Goal: Task Accomplishment & Management: Complete application form

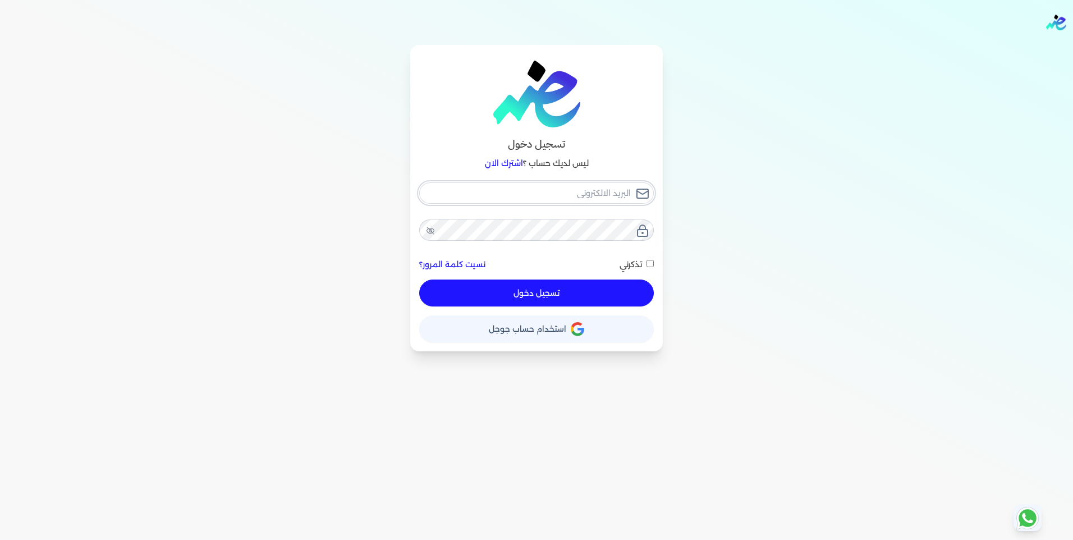
type input "it@elshaheengroup.com"
click at [432, 226] on icon at bounding box center [430, 230] width 9 height 9
checkbox input "false"
click at [569, 189] on input "it@elshaheengroup.com" at bounding box center [536, 192] width 235 height 21
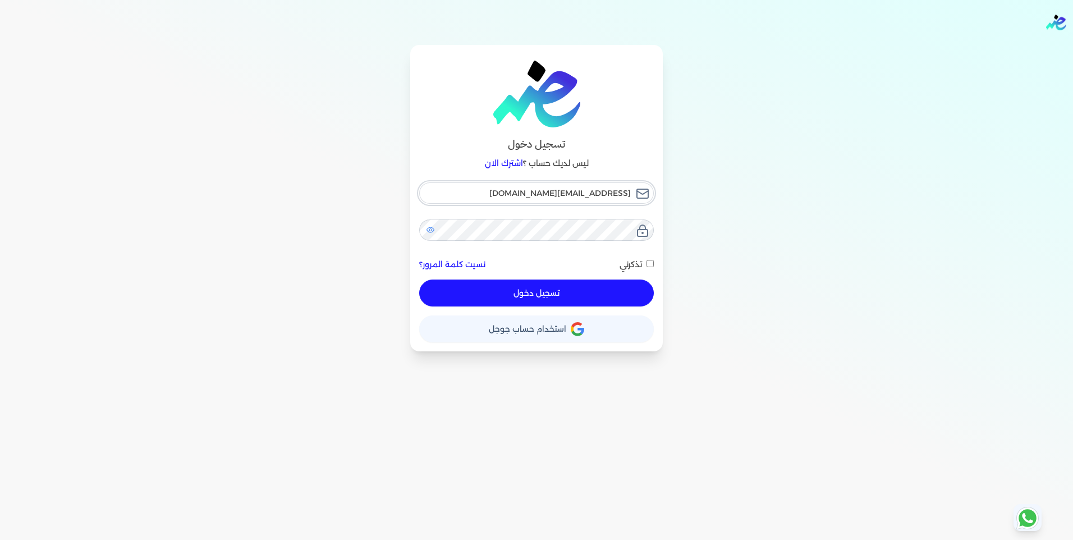
click at [569, 189] on input "it@elshaheengroup.com" at bounding box center [536, 192] width 235 height 21
click at [569, 190] on input "it@elshaheengroup.com" at bounding box center [536, 192] width 235 height 21
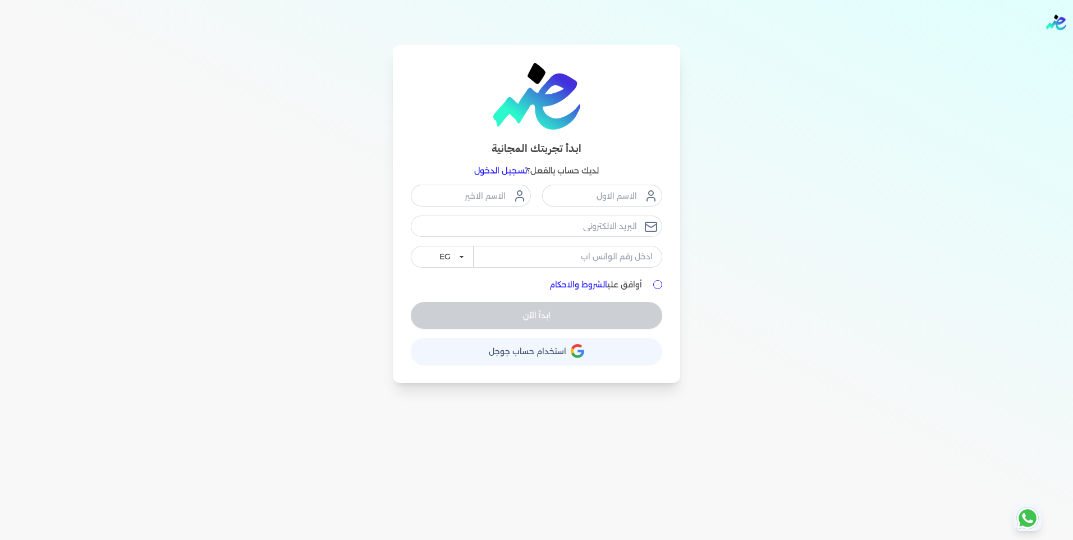
click at [514, 172] on link "تسجيل الدخول" at bounding box center [500, 171] width 53 height 10
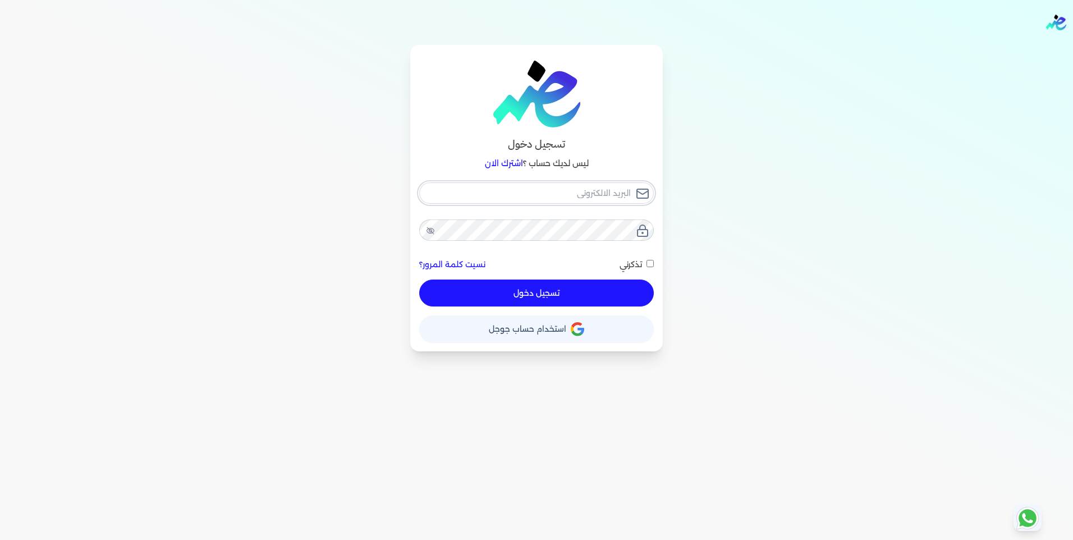
type input "it@elshaheengroup.com"
click at [578, 199] on input "it@elshaheengroup.com" at bounding box center [536, 192] width 235 height 21
drag, startPoint x: 459, startPoint y: 168, endPoint x: 469, endPoint y: 190, distance: 23.6
click at [459, 168] on p "ليس لديك حساب ؟ اشترك الان" at bounding box center [536, 164] width 235 height 15
click at [540, 291] on button "تسجيل دخول" at bounding box center [536, 293] width 235 height 27
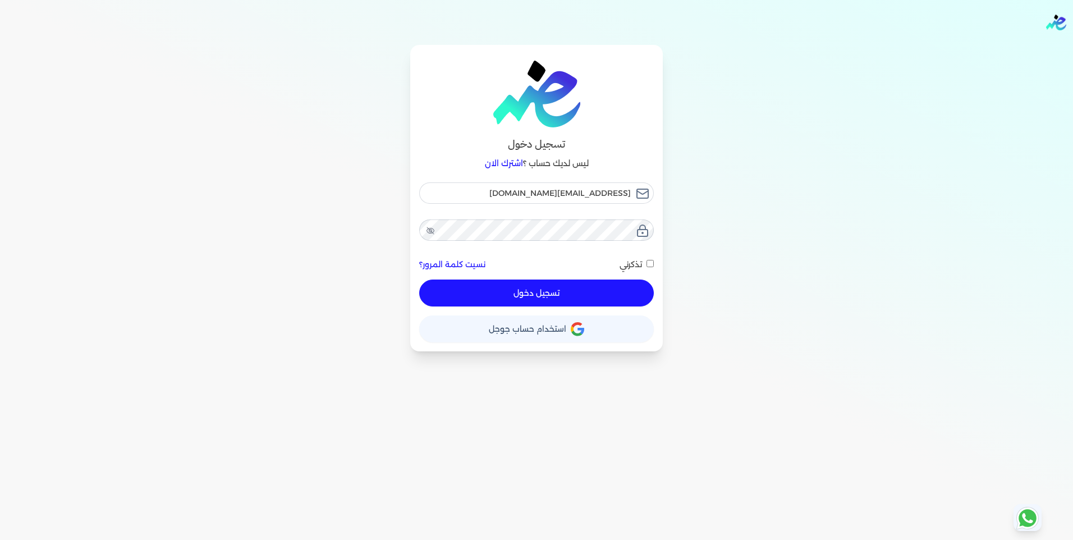
checkbox input "false"
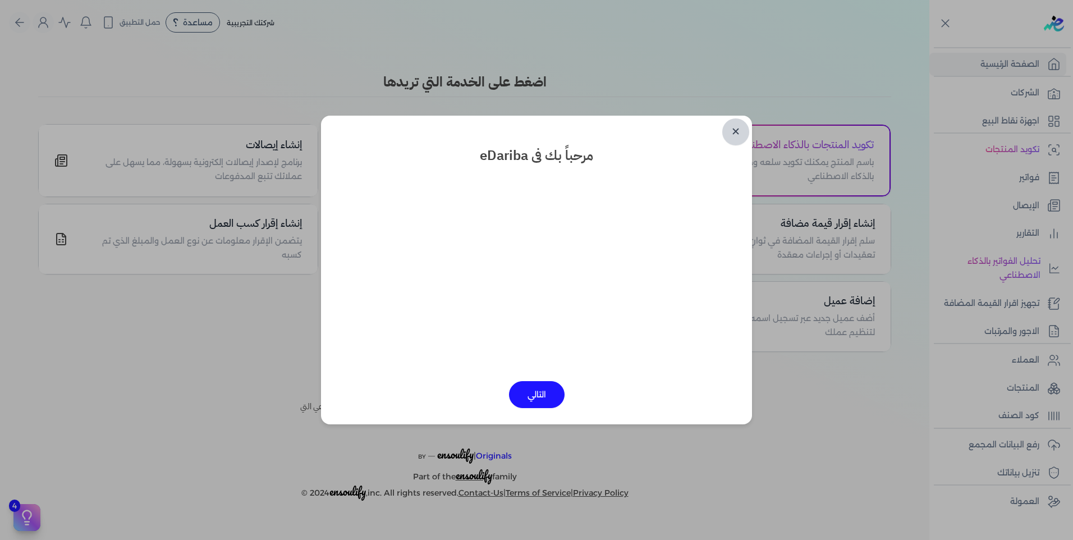
click at [733, 127] on link "✕" at bounding box center [736, 131] width 27 height 27
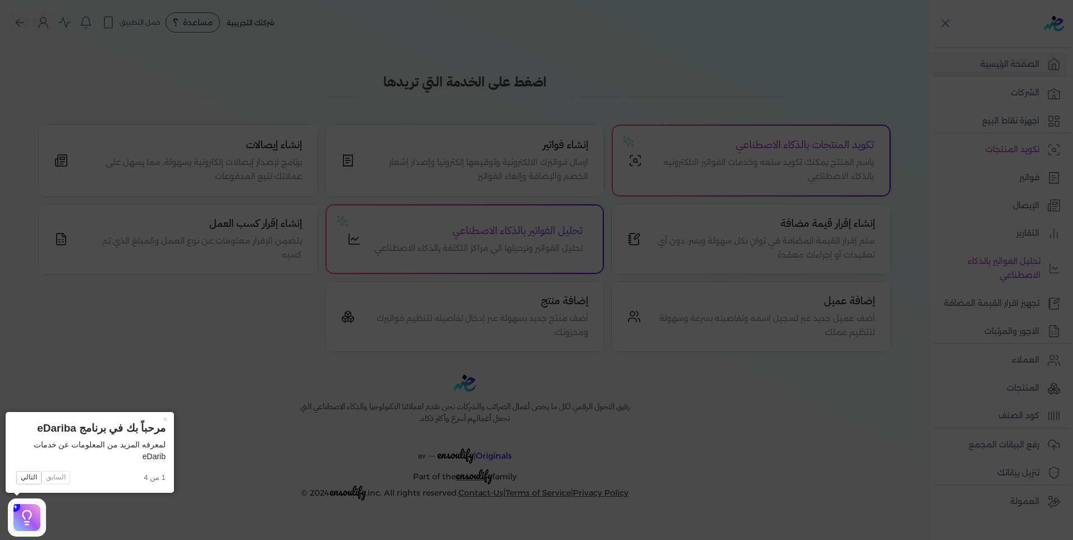
click at [1029, 86] on icon at bounding box center [536, 270] width 1073 height 540
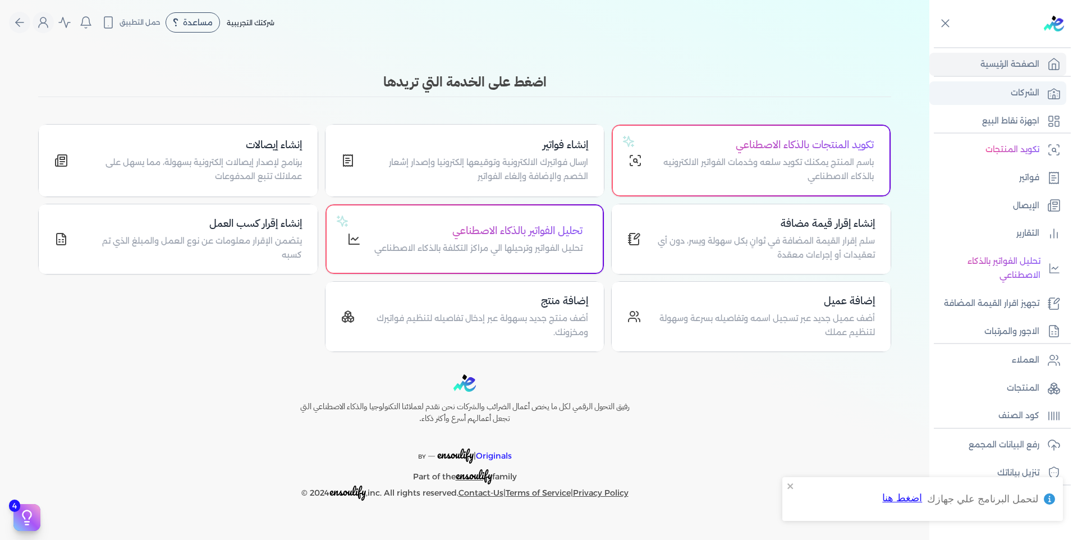
click at [1027, 89] on p "الشركات" at bounding box center [1025, 93] width 29 height 15
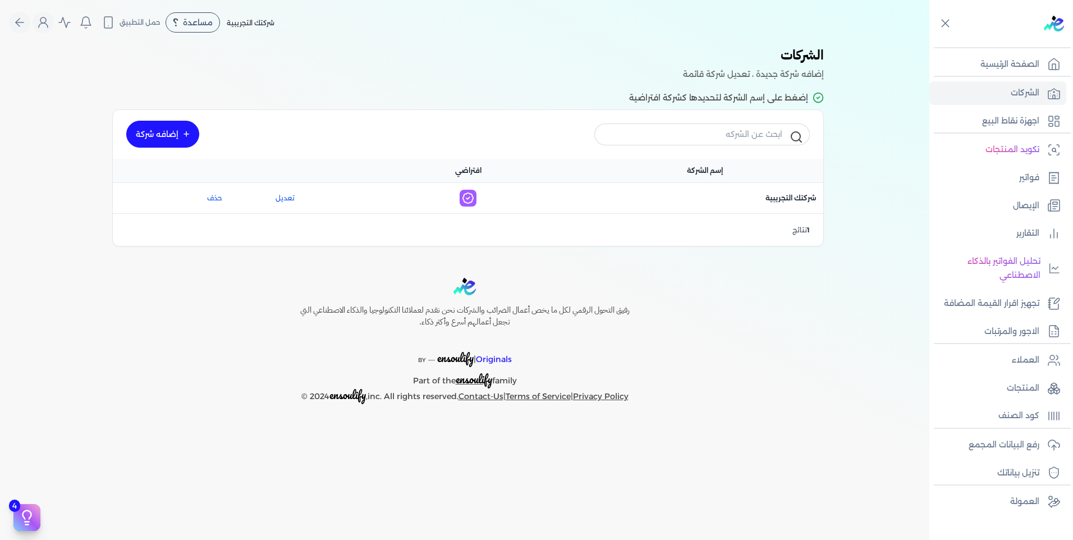
click at [186, 135] on icon at bounding box center [186, 134] width 7 height 7
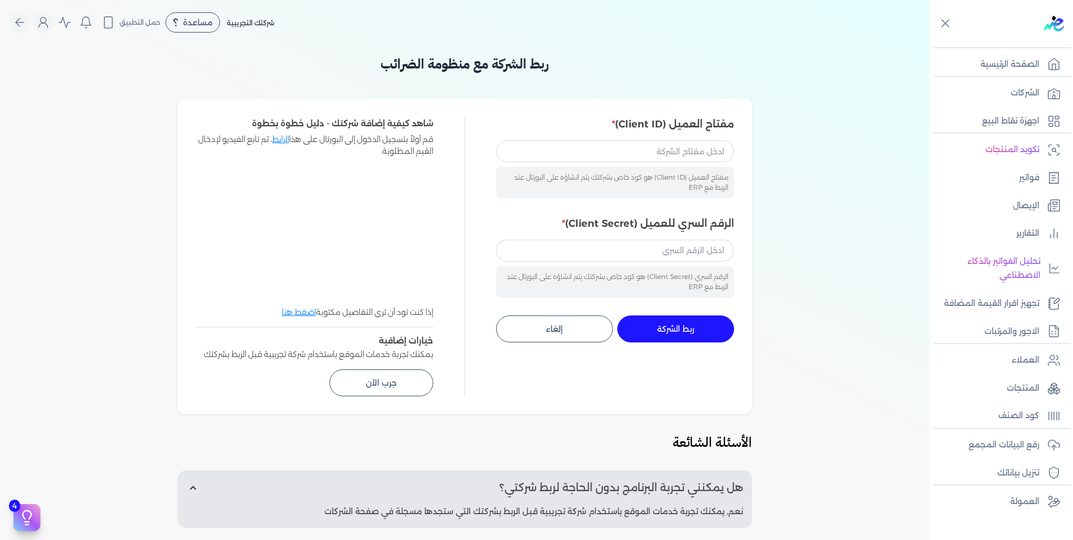
click at [690, 163] on div "مفتاح العميل (Client ID) هو كود خاص بشركتك يتم انشاؤه على البورتال عند الربط مع…" at bounding box center [615, 168] width 238 height 57
click at [694, 149] on input "مفتاح العميل (Client ID)" at bounding box center [615, 150] width 238 height 21
paste input "233cd3e3-afe9-43a4-aab2-0c78c902bb02"
type input "233cd3e3-afe9-43a4-aab2-0c78c902bb02"
click at [669, 246] on input "الرقم السري للعميل (Client Secret)" at bounding box center [615, 250] width 238 height 21
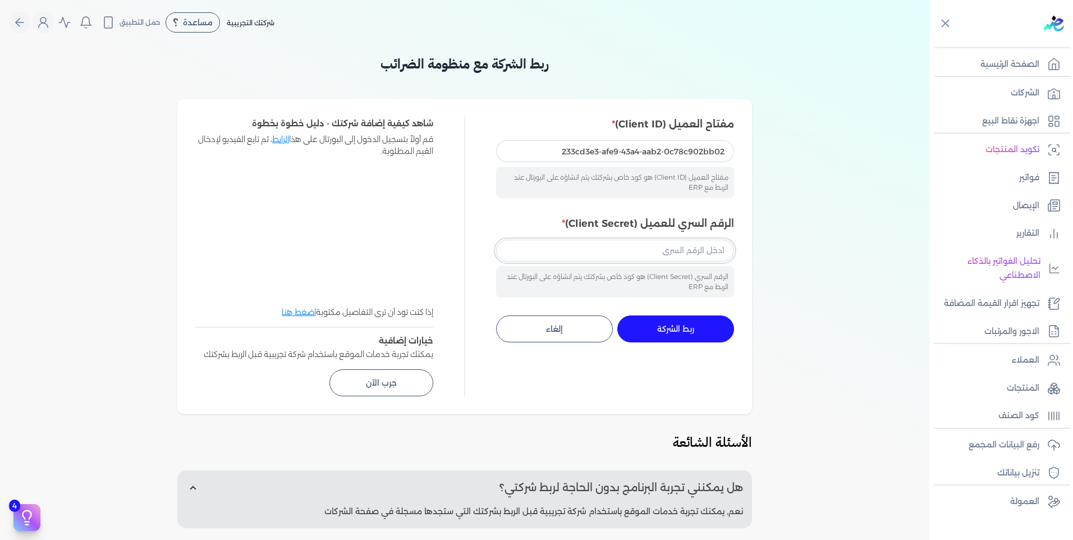
paste input "9f781216-ded7-4207-987d-8fb89e4664fd"
type input "9f781216-ded7-4207-987d-8fb89e4664fd"
click at [721, 326] on button "ربط الشركة جاري التنفيذ" at bounding box center [676, 329] width 117 height 27
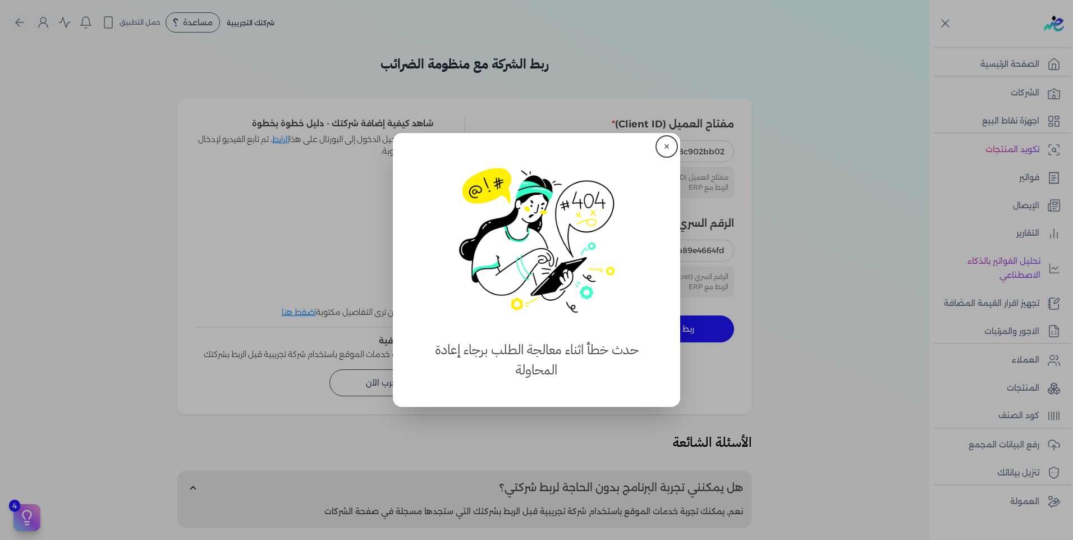
click at [675, 148] on button "✕" at bounding box center [667, 147] width 18 height 18
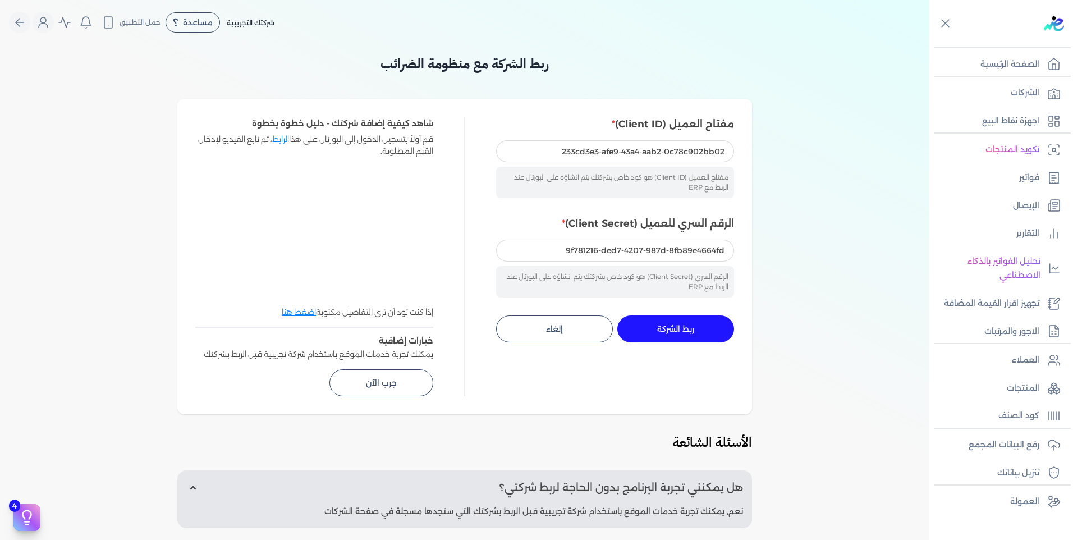
click at [145, 217] on div "ربط الشركة مع منظومة الضرائب مفتاح العميل (Client ID) 233cd3e3-afe9-43a4-aab2-0…" at bounding box center [465, 377] width 930 height 647
click at [858, 321] on div "ربط الشركة مع منظومة الضرائب مفتاح العميل (Client ID) 233cd3e3-afe9-43a4-aab2-0…" at bounding box center [465, 377] width 930 height 647
click at [697, 327] on button "ربط الشركة جاري التنفيذ" at bounding box center [676, 329] width 117 height 27
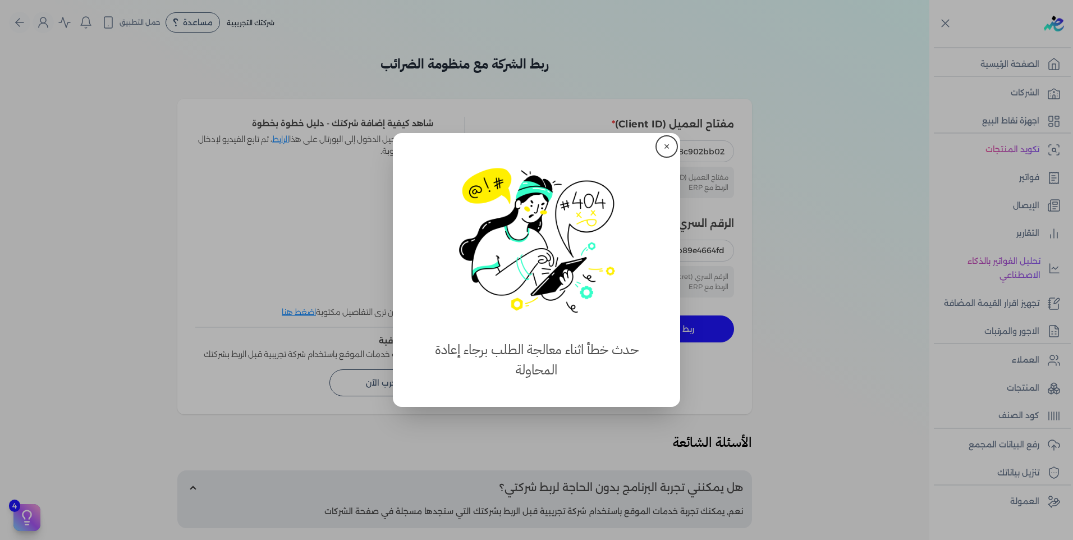
drag, startPoint x: 764, startPoint y: 268, endPoint x: 665, endPoint y: 147, distance: 156.9
click at [665, 147] on button "✕" at bounding box center [667, 147] width 18 height 18
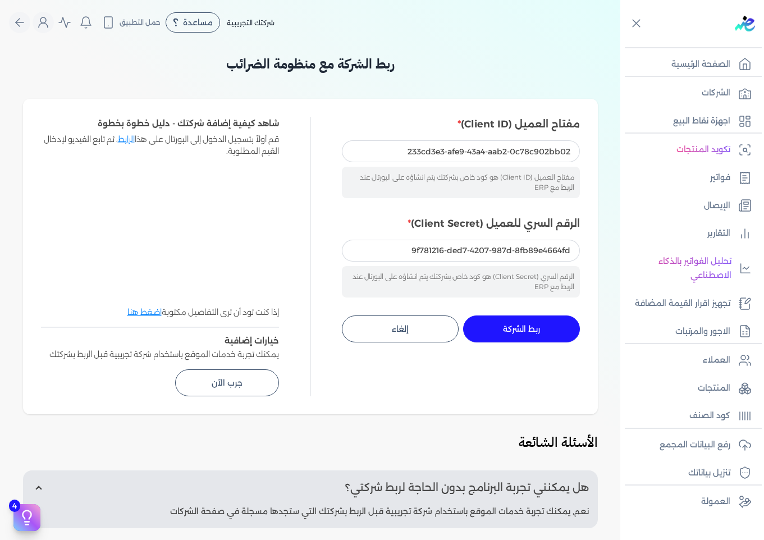
click at [531, 326] on span "ربط الشركة" at bounding box center [521, 329] width 37 height 8
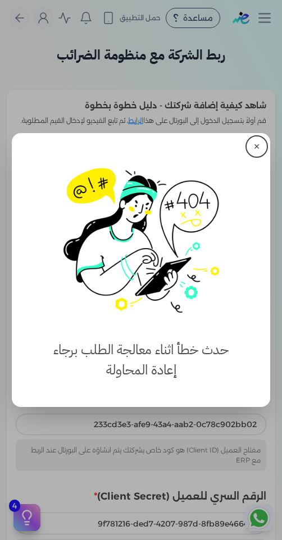
click at [253, 144] on button "✕" at bounding box center [257, 147] width 18 height 18
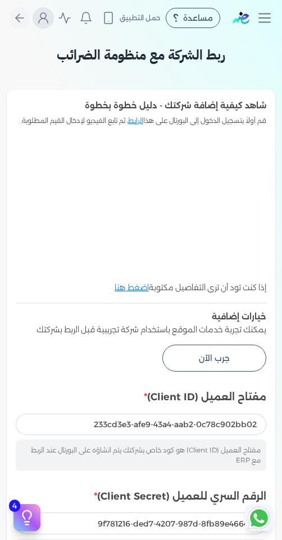
click at [45, 23] on icon "Global" at bounding box center [42, 17] width 13 height 13
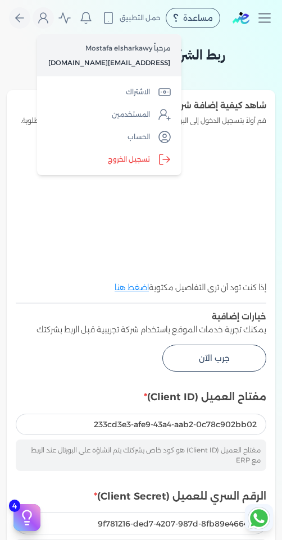
click at [116, 61] on p "it@elshaheengroup.com" at bounding box center [109, 63] width 122 height 15
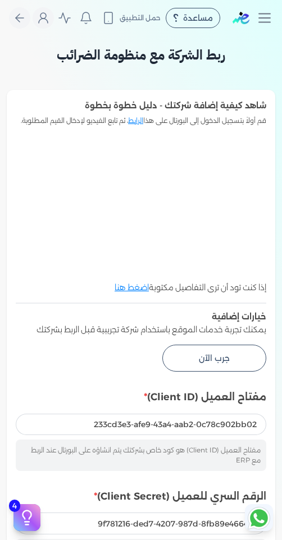
click at [116, 61] on h3 "ربط الشركة مع منظومة الضرائب" at bounding box center [141, 55] width 268 height 20
drag, startPoint x: 116, startPoint y: 61, endPoint x: 53, endPoint y: 20, distance: 74.3
click at [50, 20] on icon "Global" at bounding box center [42, 17] width 13 height 13
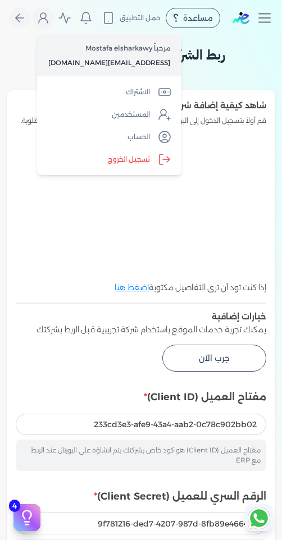
click at [119, 65] on p "it@elshaheengroup.com" at bounding box center [109, 63] width 122 height 15
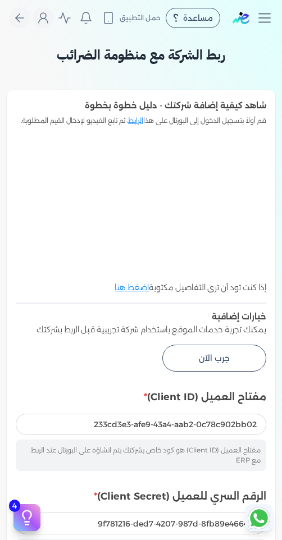
click at [119, 65] on p "it@elshaheengroup.com" at bounding box center [109, 63] width 122 height 15
drag, startPoint x: 119, startPoint y: 65, endPoint x: 53, endPoint y: 19, distance: 80.2
click at [50, 19] on icon "Global" at bounding box center [42, 17] width 13 height 13
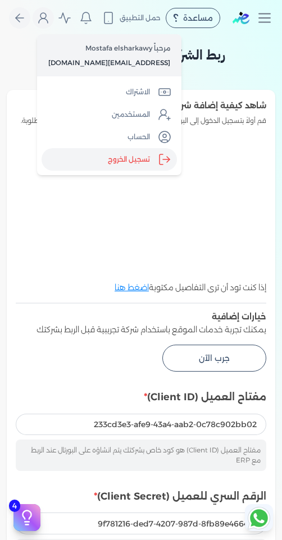
click at [158, 160] on icon "Global" at bounding box center [164, 159] width 13 height 13
click at [282, 36] on input "Close" at bounding box center [282, 36] width 0 height 0
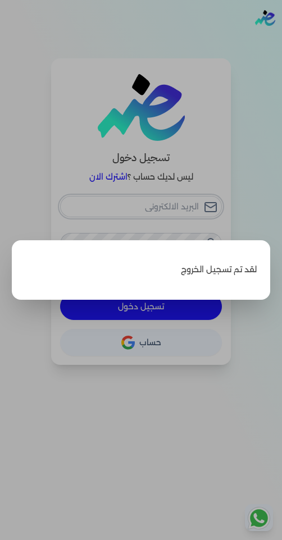
type input "it@elshaheengroup.com"
click at [180, 212] on label "Close" at bounding box center [141, 270] width 282 height 540
click at [282, 36] on input "Close" at bounding box center [282, 36] width 0 height 0
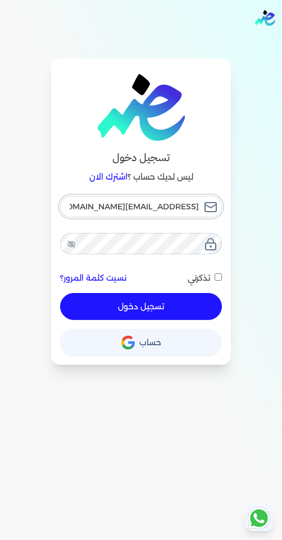
click at [181, 207] on input "it@elshaheengroup.com" at bounding box center [141, 206] width 162 height 21
click at [225, 145] on div "تسجيل دخول ليس لديك حساب ؟ اشترك الان it@elshaheengroup.com نسيت كلمة المرور؟ ت…" at bounding box center [141, 211] width 180 height 307
click at [206, 276] on span "تذكرني" at bounding box center [199, 278] width 22 height 10
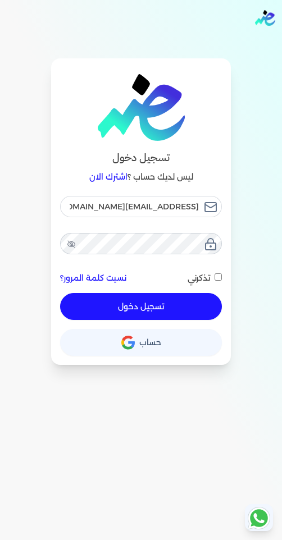
click at [214, 276] on input "تذكرني" at bounding box center [217, 276] width 7 height 7
checkbox input "true"
click at [197, 313] on button "تسجيل دخول" at bounding box center [141, 306] width 162 height 27
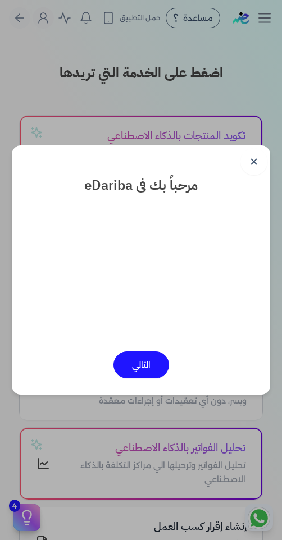
click at [252, 166] on link "✕" at bounding box center [253, 161] width 27 height 27
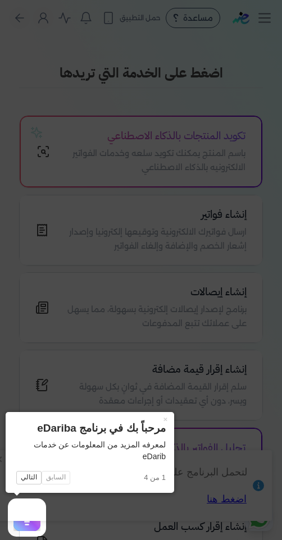
click at [237, 47] on icon at bounding box center [141, 270] width 282 height 540
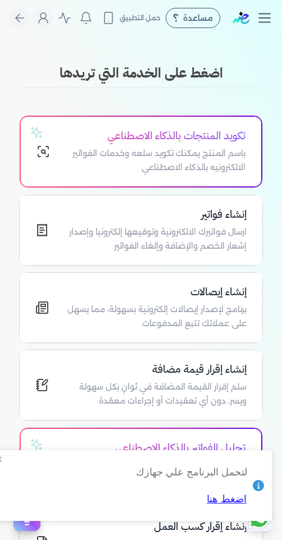
click at [262, 17] on icon "Toggle navigation" at bounding box center [264, 18] width 17 height 17
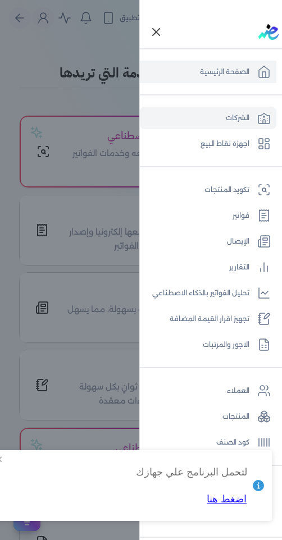
click at [243, 113] on link "الشركات" at bounding box center [208, 118] width 136 height 22
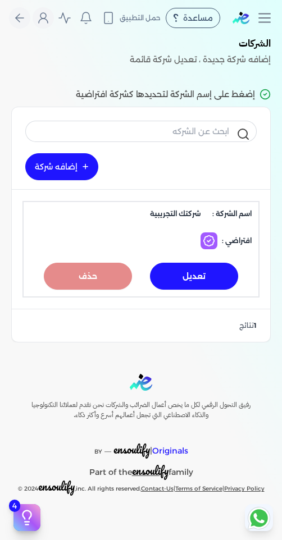
click at [85, 169] on link "إضافه شركة" at bounding box center [61, 166] width 73 height 27
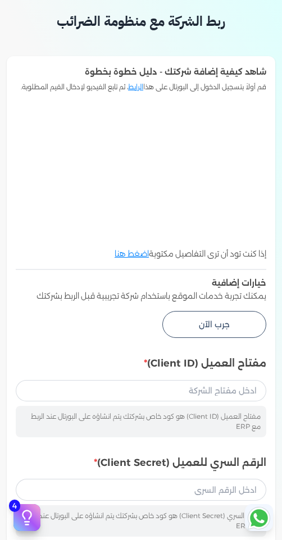
scroll to position [56, 0]
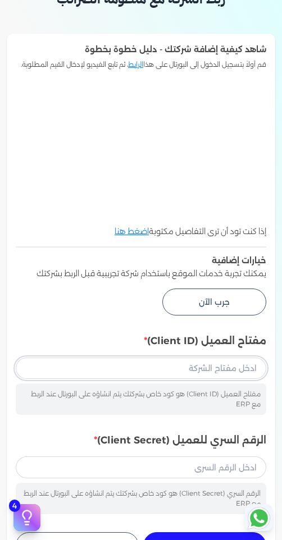
click at [202, 376] on input "مفتاح العميل (Client ID)" at bounding box center [141, 368] width 250 height 21
drag, startPoint x: 202, startPoint y: 376, endPoint x: 189, endPoint y: 380, distance: 13.7
click at [189, 379] on input "مفتاح العميل (Client ID)" at bounding box center [141, 368] width 250 height 21
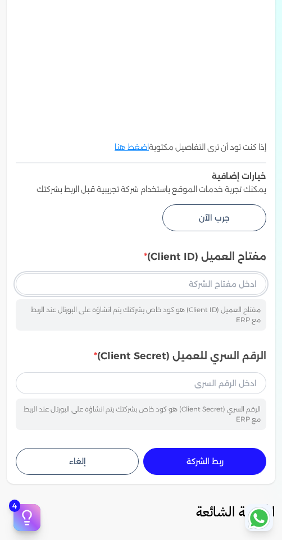
scroll to position [187, 0]
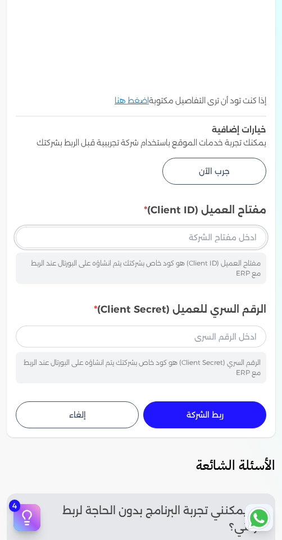
click at [216, 246] on input "مفتاح العميل (Client ID)" at bounding box center [141, 237] width 250 height 21
paste input "233cd3e3-afe9-43a4-aab2-0c78c902bb02"
type input "233cd3e3-afe9-43a4-aab2-0c78c902bb02"
click at [239, 346] on input "الرقم السري للعميل (Client Secret)" at bounding box center [141, 336] width 250 height 21
click at [229, 342] on input "الرقم السري للعميل (Client Secret)" at bounding box center [141, 336] width 250 height 21
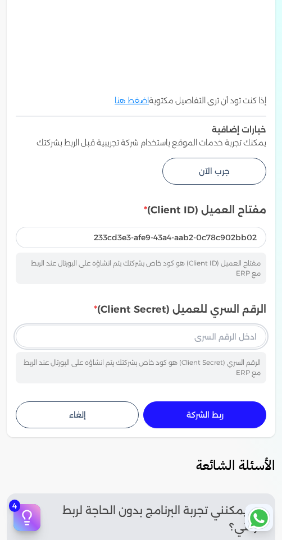
click at [229, 342] on input "الرقم السري للعميل (Client Secret)" at bounding box center [141, 336] width 250 height 21
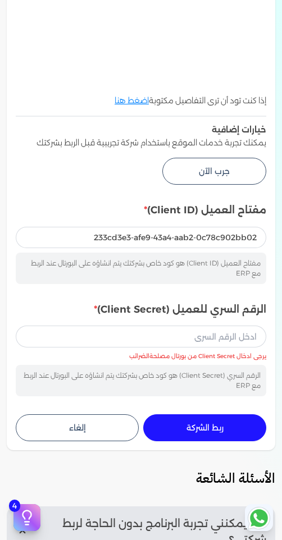
click at [186, 331] on div "الرقم السري للعميل (Client Secret) الرقم السري (Client Secret) هو كود خاص بشركت…" at bounding box center [141, 349] width 250 height 94
click at [184, 346] on input "الرقم السري للعميل (Client Secret)" at bounding box center [141, 336] width 250 height 21
click at [198, 332] on div "الرقم السري للعميل (Client Secret) الرقم السري (Client Secret) هو كود خاص بشركت…" at bounding box center [141, 349] width 250 height 94
click at [207, 345] on input "الرقم السري للعميل (Client Secret)" at bounding box center [141, 336] width 250 height 21
paste input "https://meet.google.com/dnw-inxy-ige"
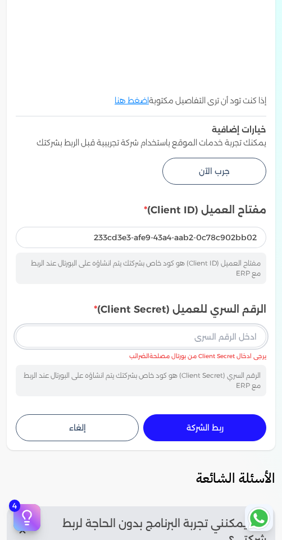
type input "https://meet.google.com/dnw-inxy-ige"
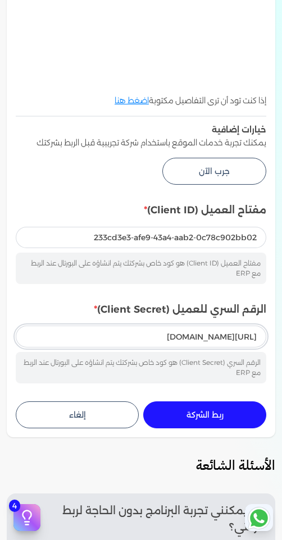
click at [214, 347] on input "https://meet.google.com/dnw-inxy-ige" at bounding box center [141, 336] width 250 height 21
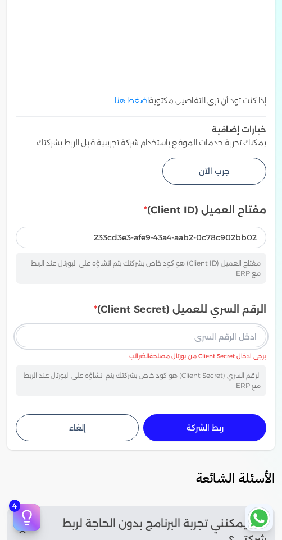
paste input "9f781216-ded7-4207-987d-8fb89e4664fd"
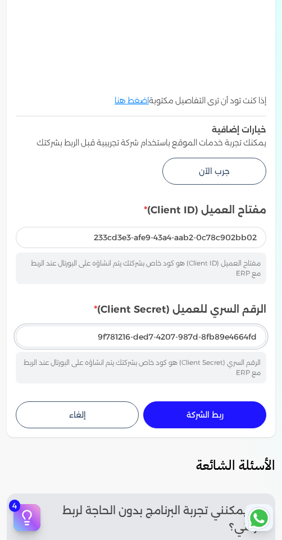
type input "9f781216-ded7-4207-987d-8fb89e4664fd"
click at [233, 417] on button "ربط الشركة جاري التنفيذ" at bounding box center [204, 414] width 123 height 27
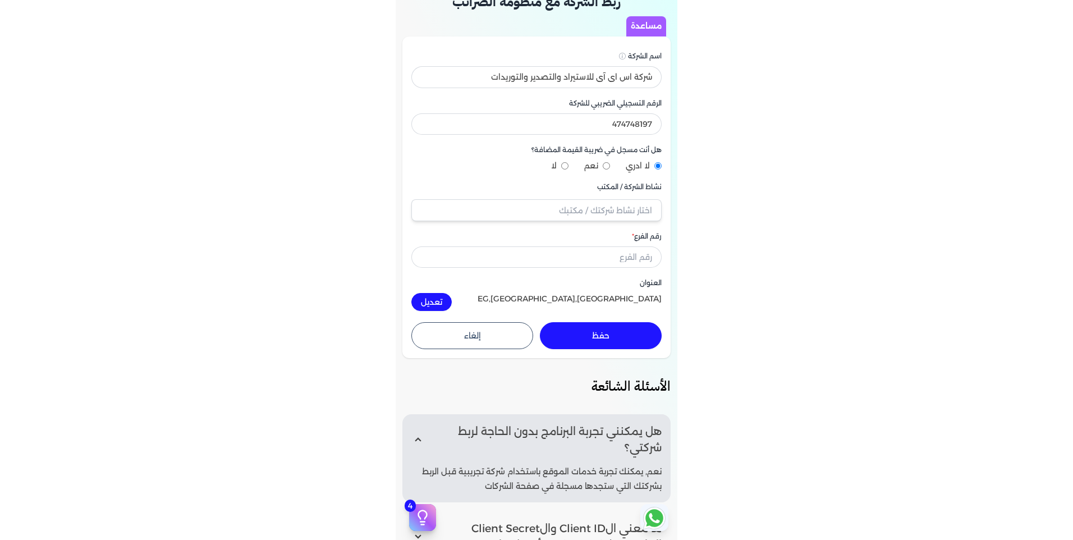
scroll to position [0, 0]
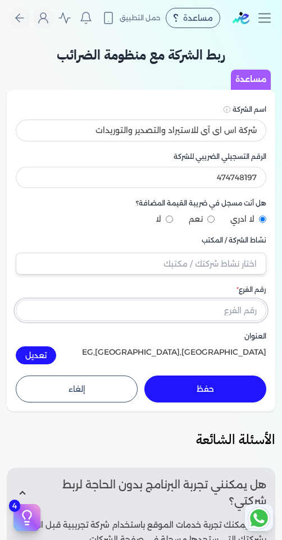
click at [213, 310] on input "text" at bounding box center [141, 310] width 250 height 21
type input "0"
click at [207, 266] on input "text" at bounding box center [141, 263] width 250 height 21
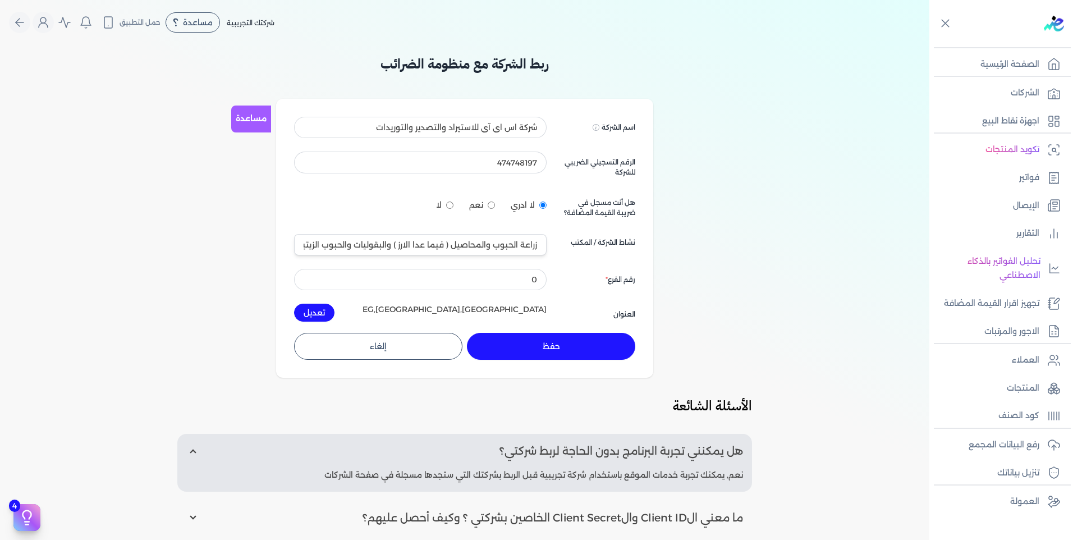
click at [568, 275] on div "رقم الفرع" at bounding box center [597, 279] width 75 height 21
click at [537, 275] on input "0" at bounding box center [420, 279] width 253 height 21
click at [490, 234] on input "زراعة الحبوب والمحاصيل ( فيما عدا الارز ) والبقوليات والحبوب الزيتية 0111" at bounding box center [420, 244] width 253 height 21
click at [485, 246] on input "زراعة الحبوب والمحاصيل ( فيما عدا الارز ) والبقوليات والحبوب الزيتية 0111" at bounding box center [420, 244] width 253 height 21
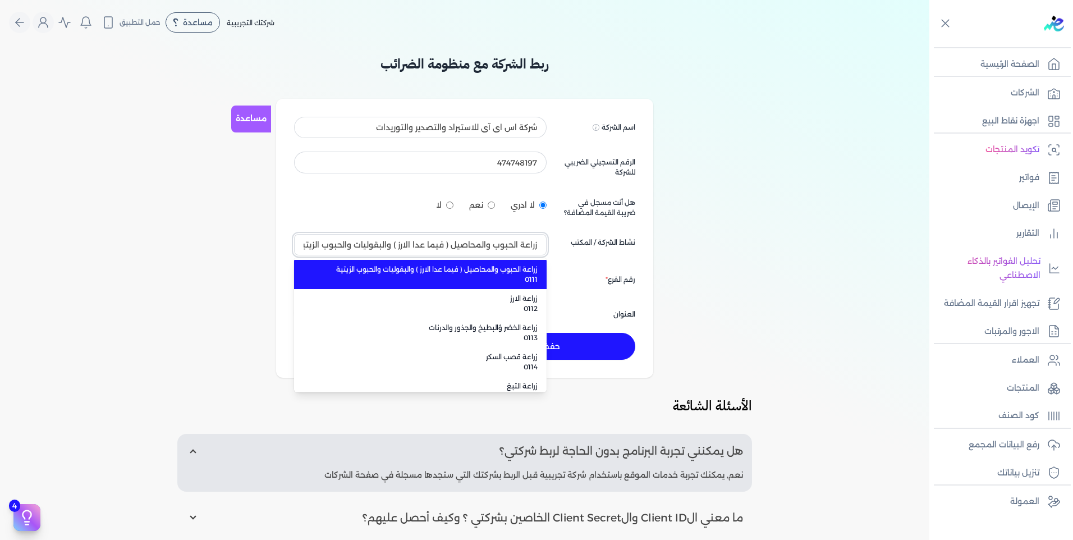
type input "زراعة الحبوب والمحاصيل ( فيما عدا الارز ) والبقوليات والحبوب الزيتية 0111"
click at [485, 246] on input "زراعة الحبوب والمحاصيل ( فيما عدا الارز ) والبقوليات والحبوب الزيتية 0111" at bounding box center [420, 244] width 253 height 21
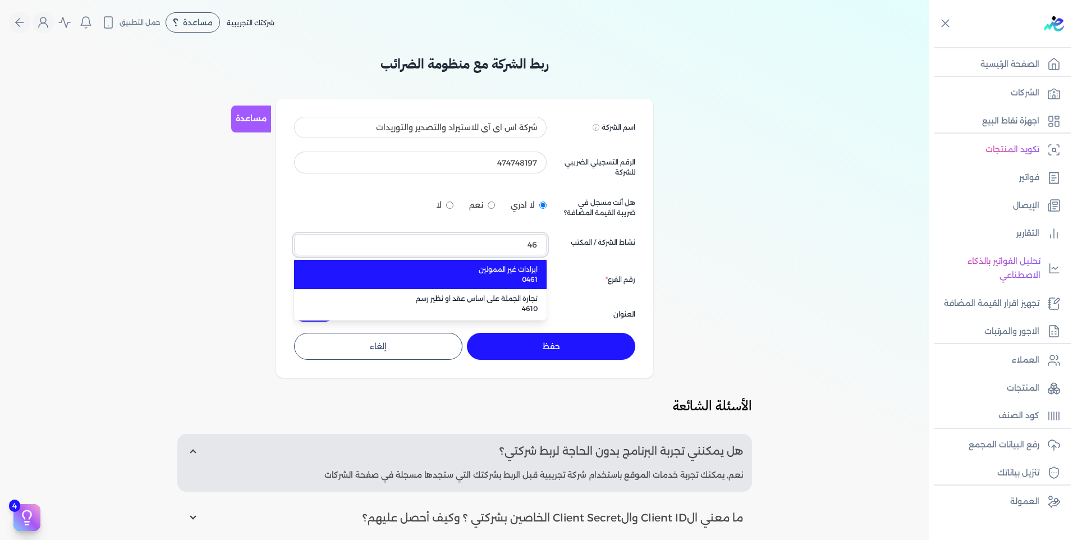
type input "4"
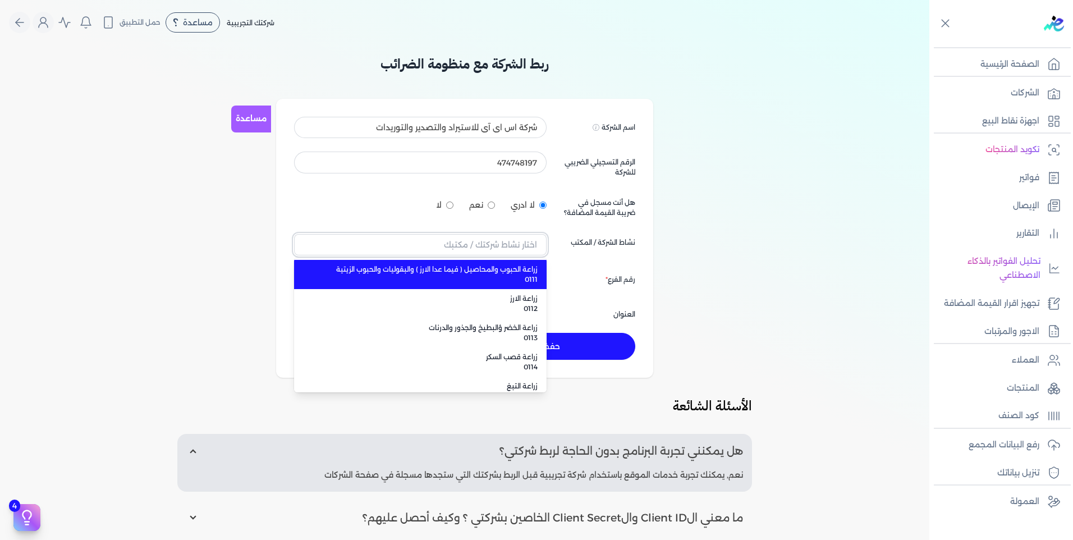
click at [504, 244] on input "text" at bounding box center [420, 244] width 253 height 21
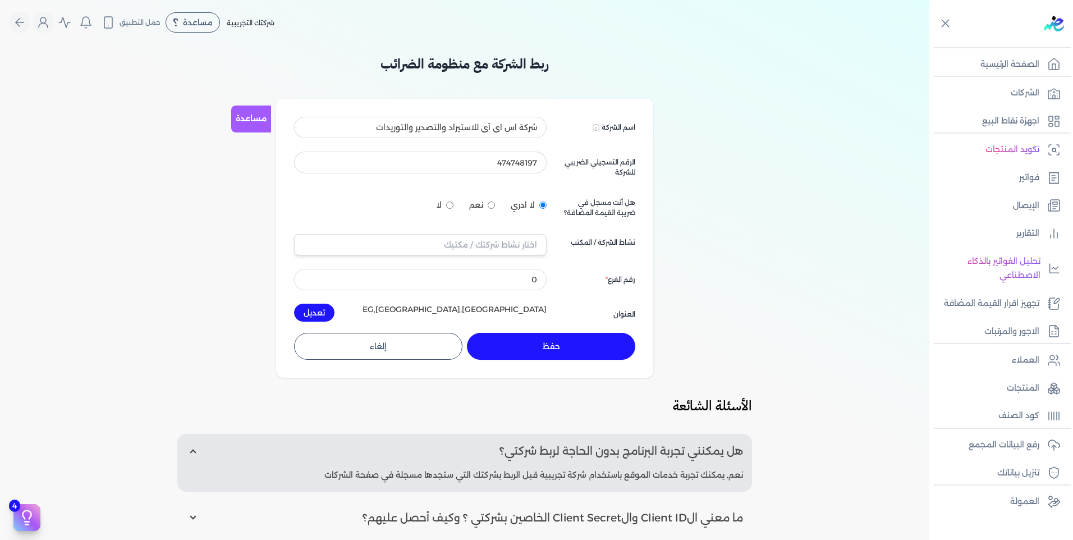
click at [482, 256] on div "اسم الشركة Displayed on public forums, such as Preline شركة اس اى آى للاستيراد …" at bounding box center [464, 219] width 341 height 205
click at [486, 249] on input "text" at bounding box center [420, 244] width 253 height 21
type input "["
click at [486, 250] on input "g" at bounding box center [420, 244] width 253 height 21
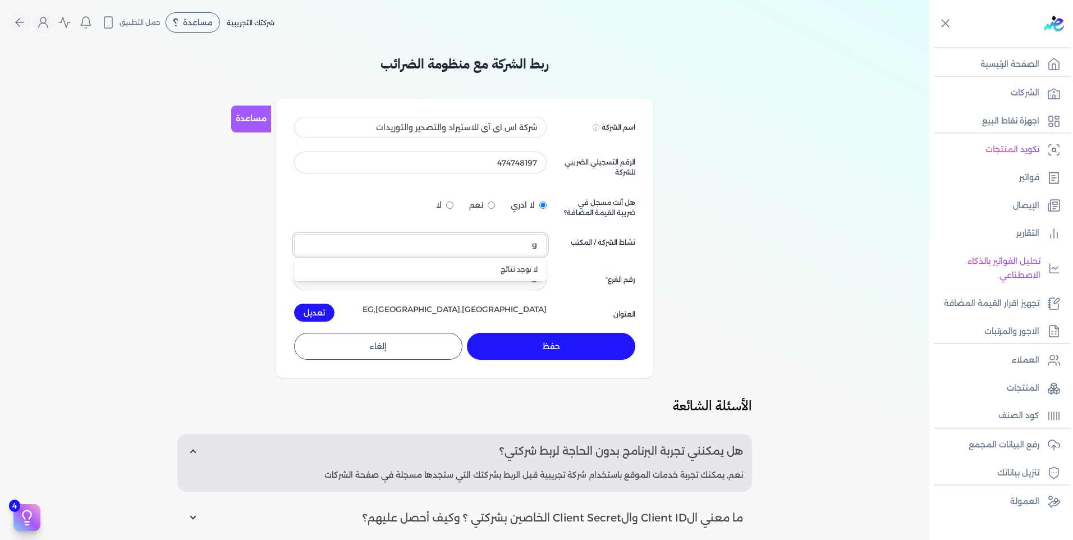
click at [486, 250] on input "g" at bounding box center [420, 244] width 253 height 21
type input "ل"
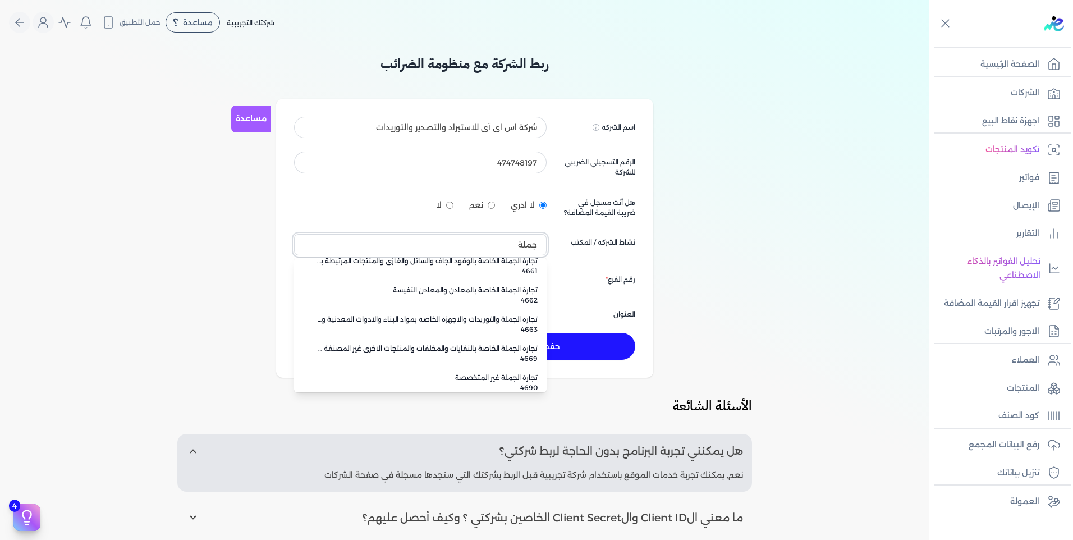
scroll to position [278, 0]
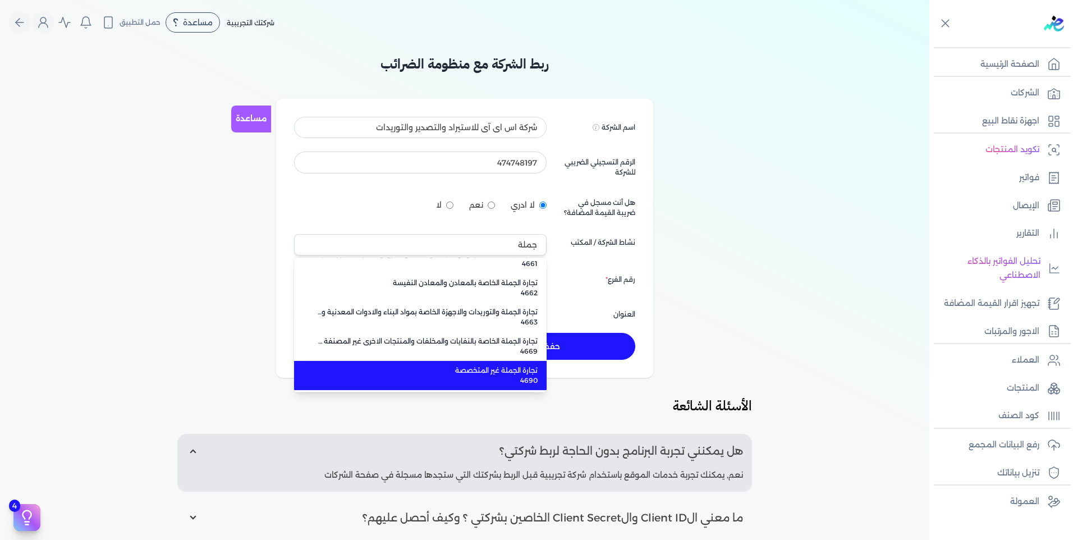
click at [487, 389] on li "تجارة الجملة غير المتخصصة 4690" at bounding box center [420, 375] width 253 height 29
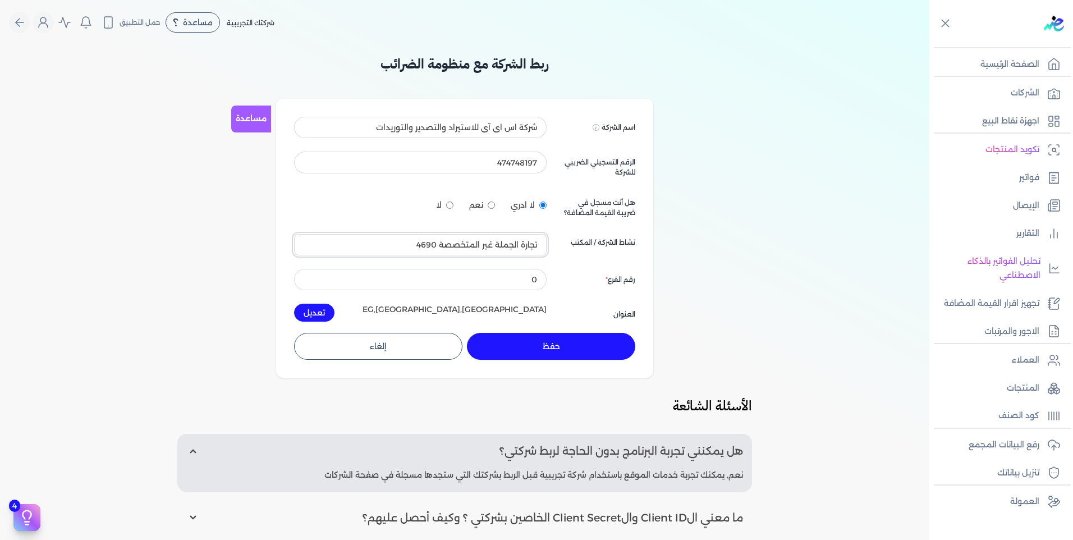
click at [479, 243] on input "تجارة الجملة غير المتخصصة 4690" at bounding box center [420, 244] width 253 height 21
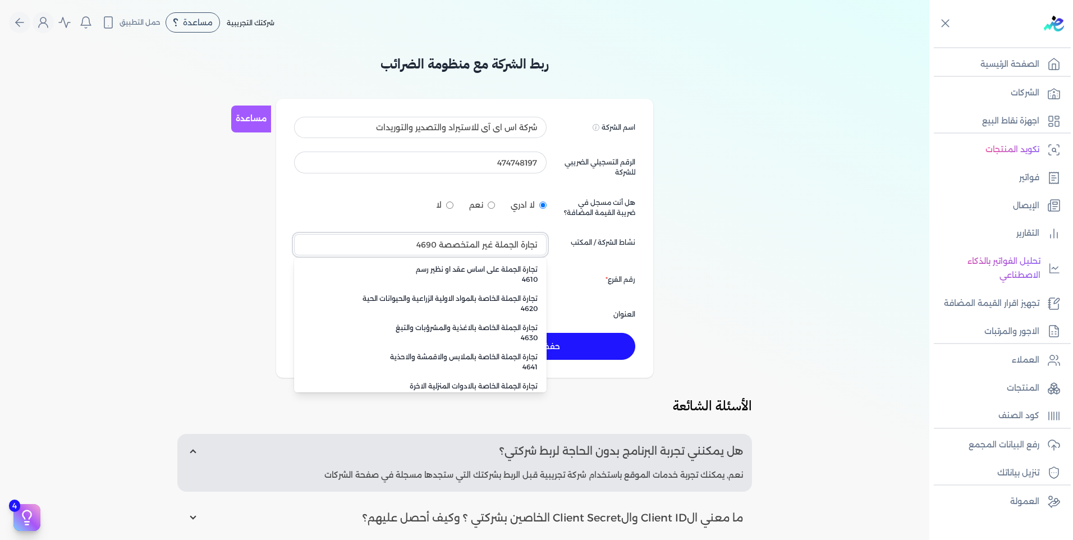
click at [479, 243] on input "تجارة الجملة غير المتخصصة 4690" at bounding box center [420, 244] width 253 height 21
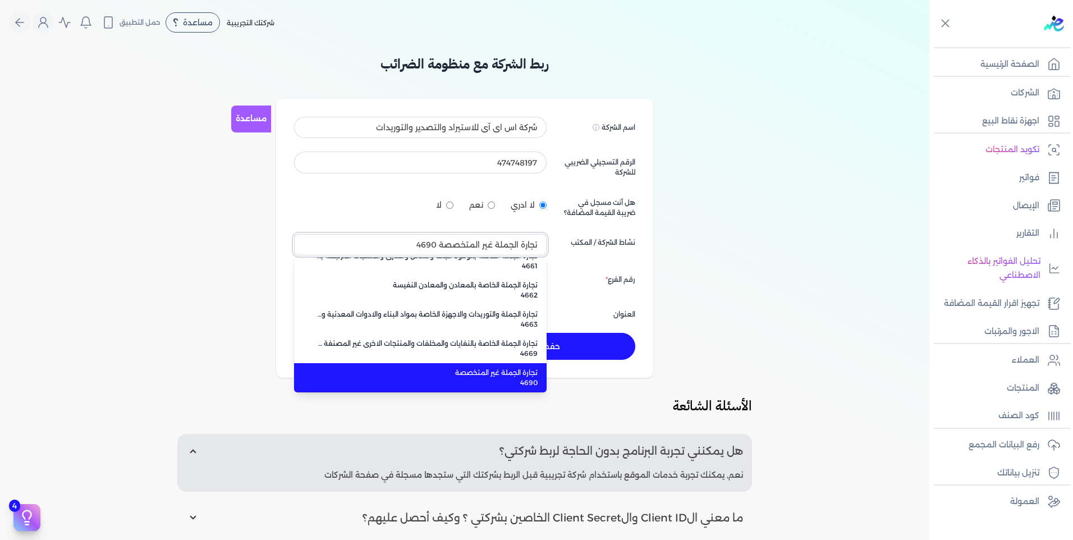
click at [479, 243] on input "تجارة الجملة غير المتخصصة 4690" at bounding box center [420, 244] width 253 height 21
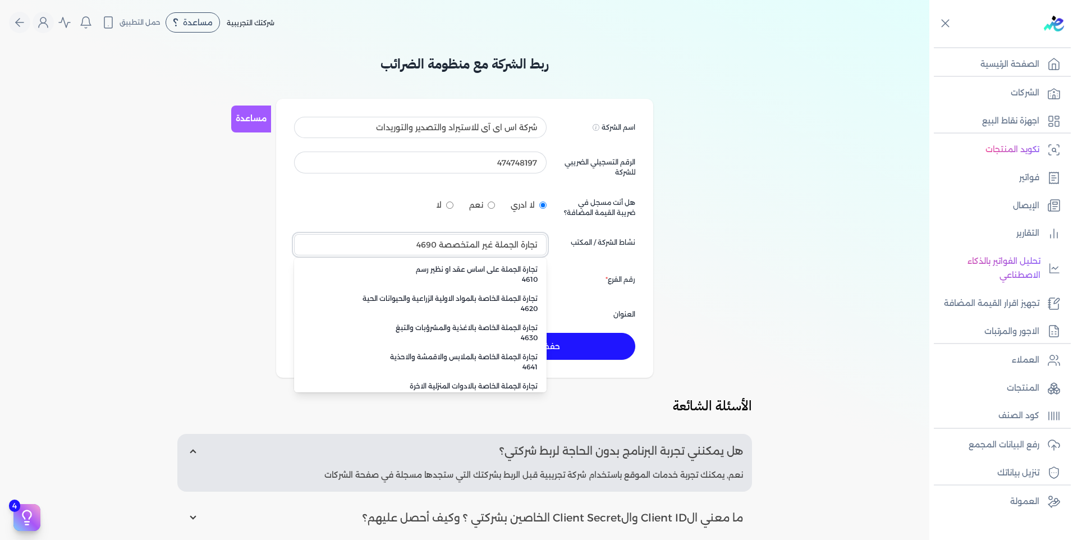
paste input "text"
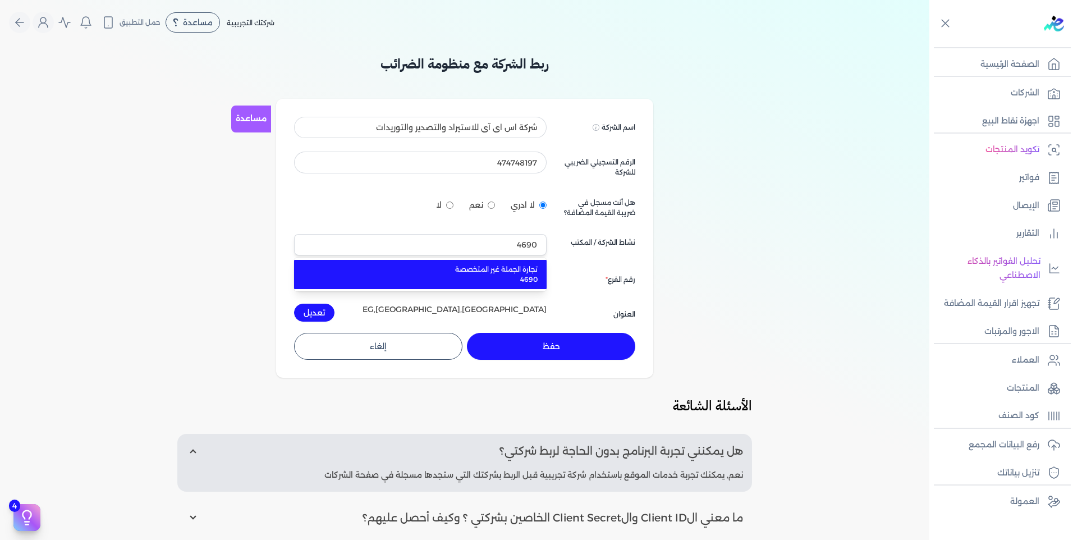
click at [509, 275] on span "4690" at bounding box center [427, 280] width 221 height 10
type input "تجارة الجملة غير المتخصصة 4690"
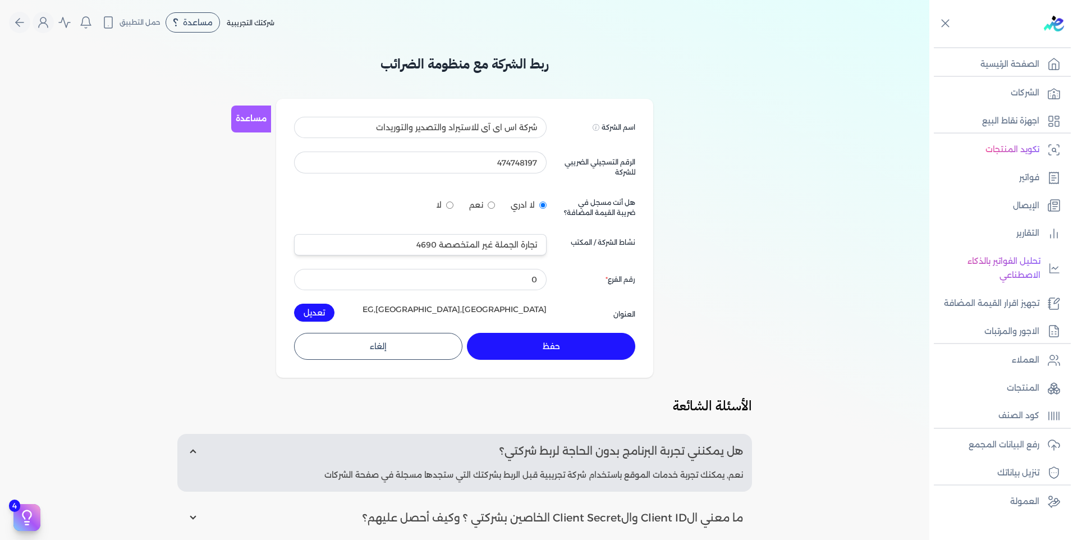
click at [579, 360] on div "مساعدة اسم الشركة Displayed on public forums, such as Preline شركة اس اى آى للا…" at bounding box center [464, 238] width 377 height 279
click at [564, 348] on button "حفظ" at bounding box center [551, 346] width 168 height 27
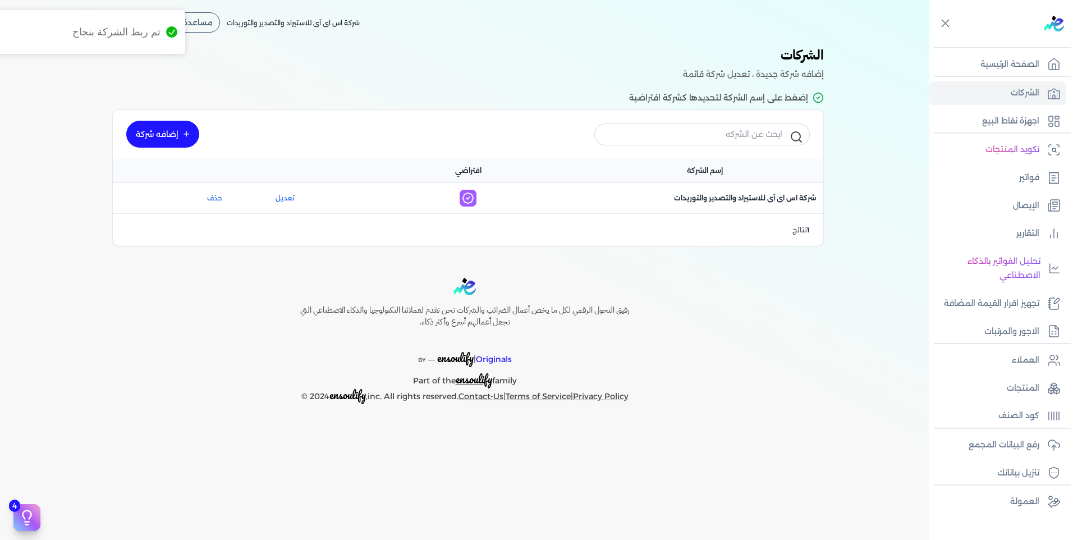
click at [776, 189] on div "اسم الشركة : شركة اس اى آى للاستيراد والتصدير والتوريدات" at bounding box center [705, 198] width 237 height 24
click at [776, 195] on span "اسم الشركة : شركة اس اى آى للاستيراد والتصدير والتوريدات" at bounding box center [745, 198] width 143 height 10
click at [1045, 72] on link "الصفحة الرئيسية" at bounding box center [998, 65] width 137 height 24
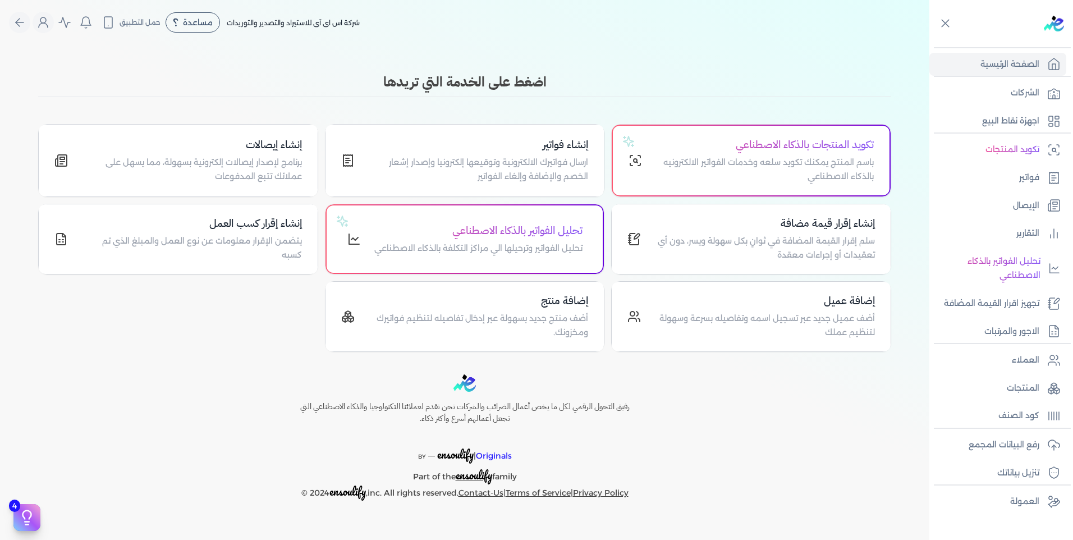
click at [755, 93] on div "اضغط على الخدمة التي تريدها" at bounding box center [464, 84] width 853 height 25
click at [51, 21] on button "Global" at bounding box center [43, 22] width 21 height 21
click at [134, 158] on label "تسجيل الخروج" at bounding box center [104, 164] width 135 height 22
click at [930, 45] on input "Close" at bounding box center [930, 45] width 0 height 0
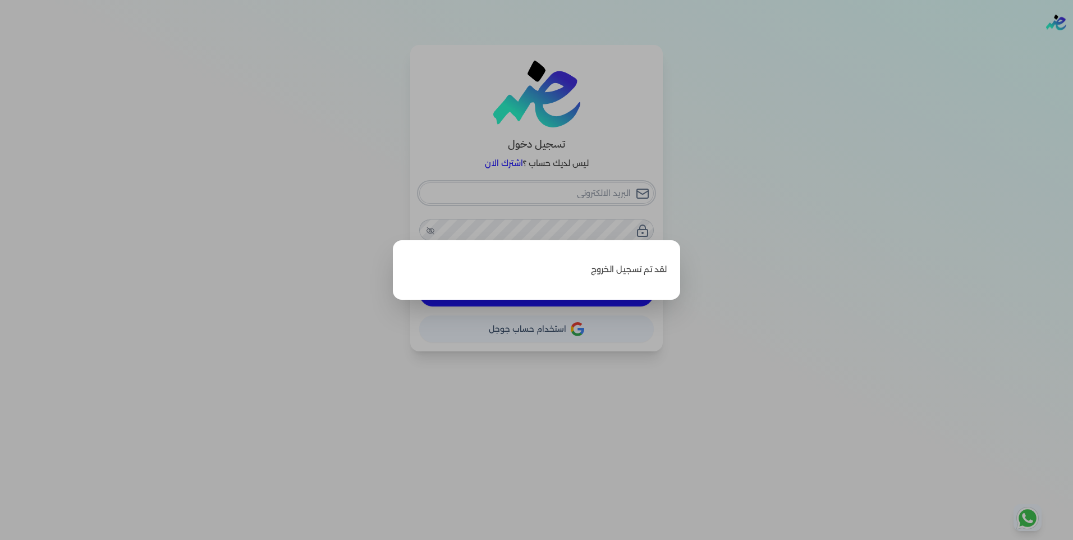
type input "it@elshaheengroup.com"
click at [753, 198] on label "Close" at bounding box center [536, 270] width 1073 height 540
click at [1073, 45] on input "Close" at bounding box center [1073, 45] width 0 height 0
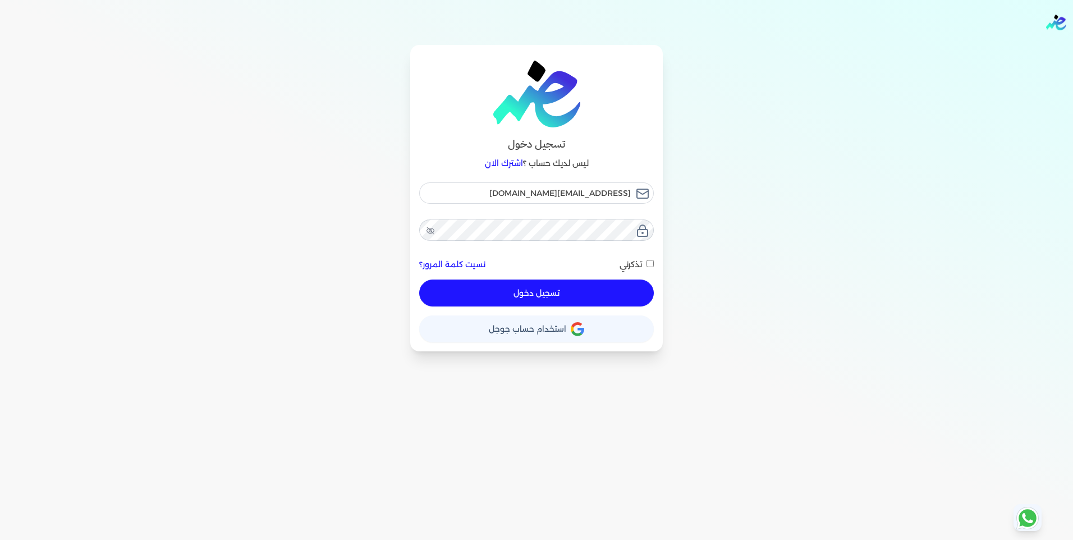
click at [424, 220] on div at bounding box center [536, 230] width 235 height 21
click at [709, 243] on div "تسجيل دخول ليس لديك حساب ؟ اشترك الان it@elshaheengroup.com نسيت كلمة المرور؟ ت…" at bounding box center [537, 198] width 862 height 307
click at [433, 232] on icon at bounding box center [431, 231] width 8 height 6
click at [643, 262] on span at bounding box center [644, 264] width 4 height 15
click at [647, 262] on input "تذكرني" at bounding box center [650, 263] width 7 height 7
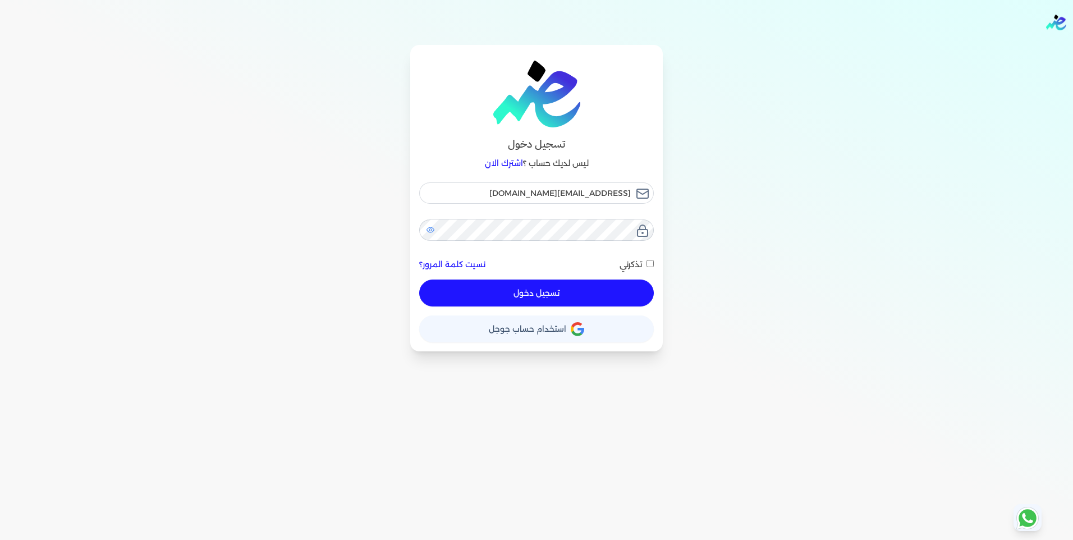
checkbox input "true"
click at [624, 284] on button "تسجيل دخول" at bounding box center [536, 293] width 235 height 27
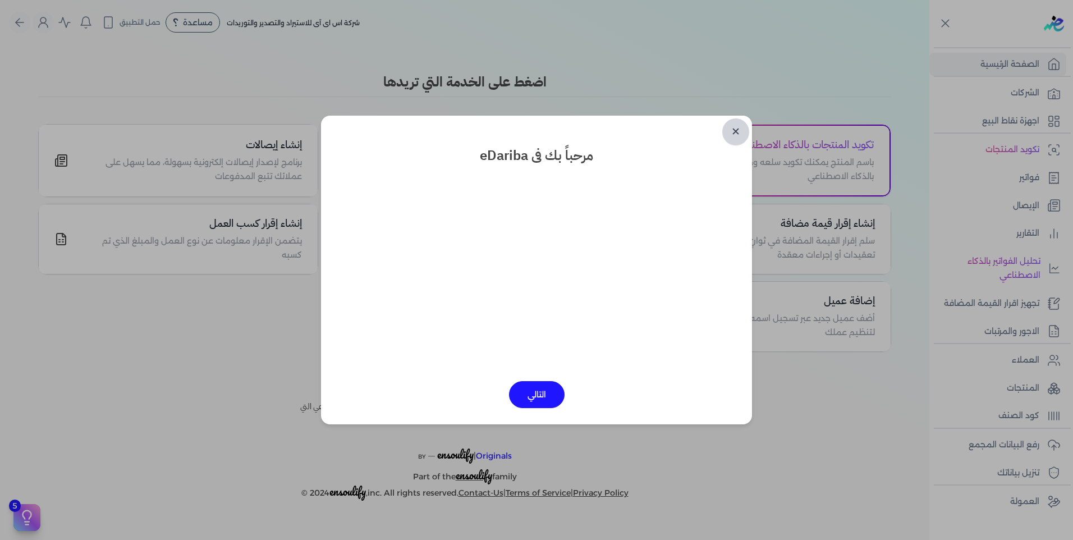
click at [740, 135] on link "✕" at bounding box center [736, 131] width 27 height 27
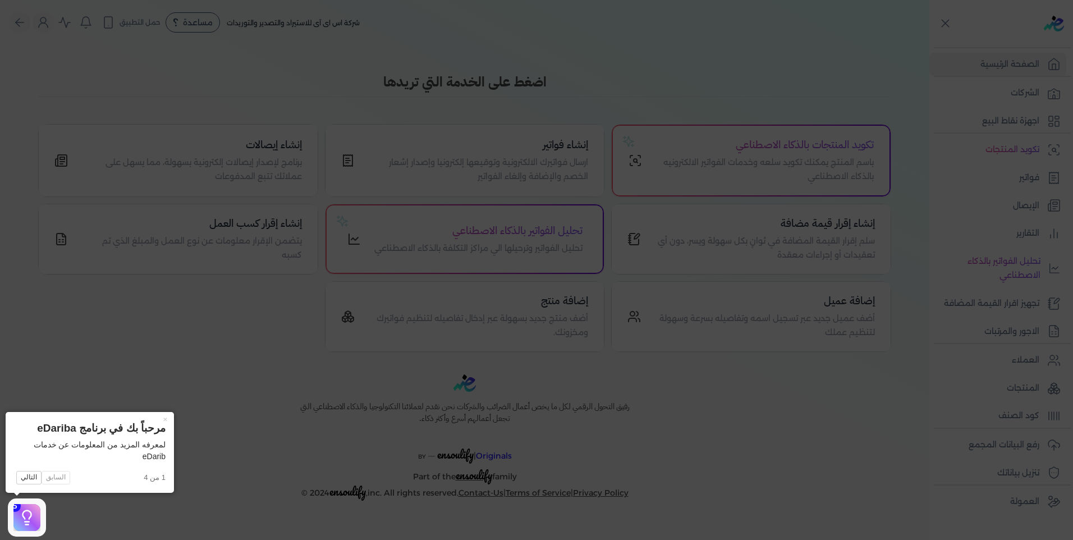
click at [949, 121] on icon at bounding box center [536, 270] width 1073 height 540
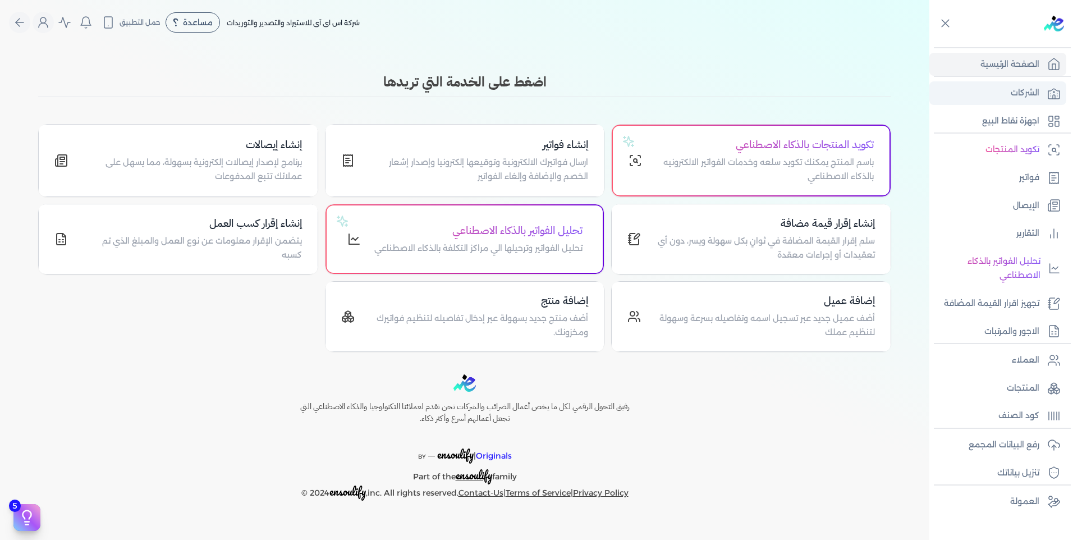
click at [988, 102] on link "الشركات" at bounding box center [998, 93] width 137 height 24
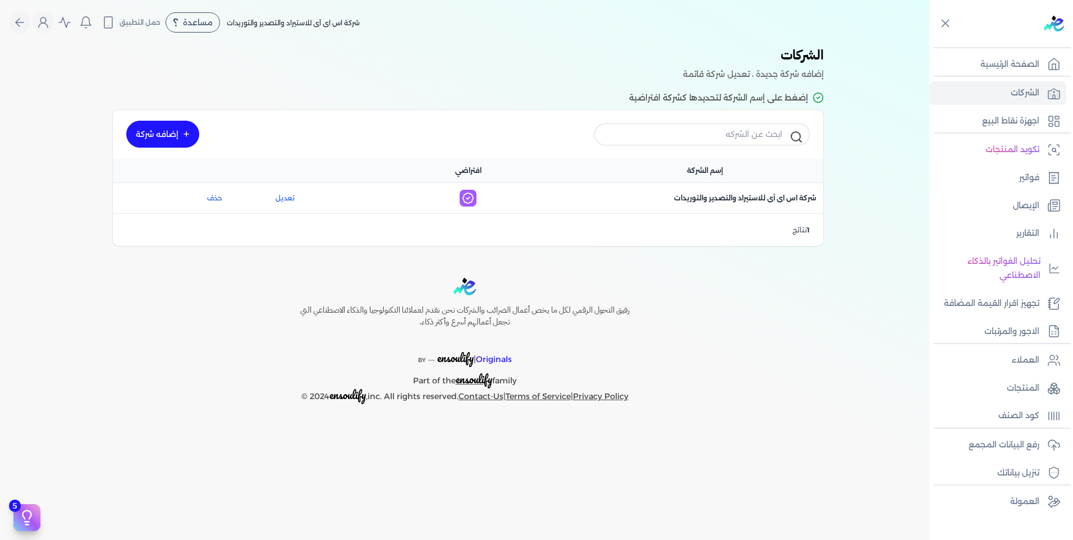
click at [857, 226] on div "الشركات المستخدمة حديثاً شركة جديدة شركة اس اى آى للاستيراد والتصدير والتوريدات…" at bounding box center [465, 150] width 930 height 211
click at [838, 221] on div "الشركات المستخدمة حديثاً شركة جديدة شركة اس اى آى للاستيراد والتصدير والتوريدات…" at bounding box center [465, 150] width 930 height 211
